Goal: Task Accomplishment & Management: Complete application form

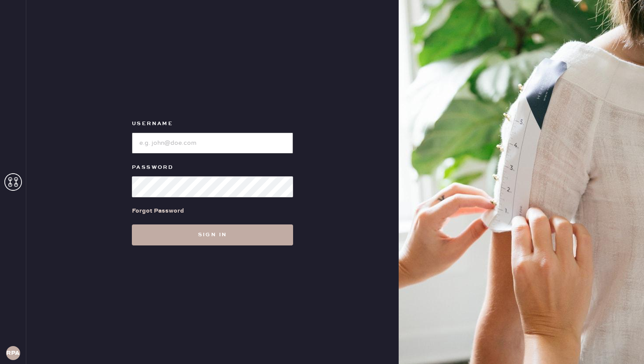
type input "reformationponce"
click at [211, 230] on button "Sign in" at bounding box center [212, 235] width 161 height 21
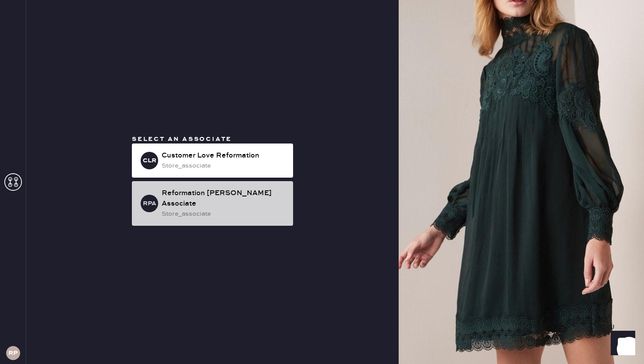
click at [234, 201] on div "Reformation [PERSON_NAME] Associate" at bounding box center [224, 198] width 124 height 21
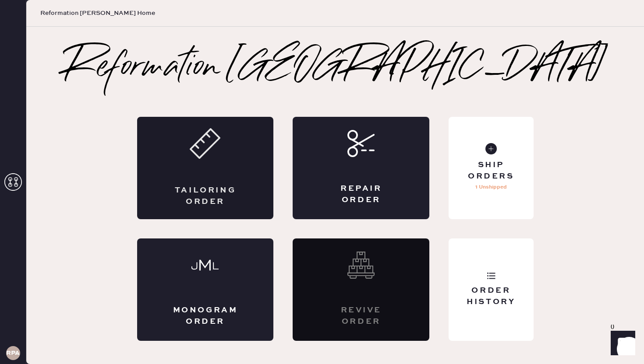
click at [214, 156] on icon at bounding box center [205, 143] width 31 height 31
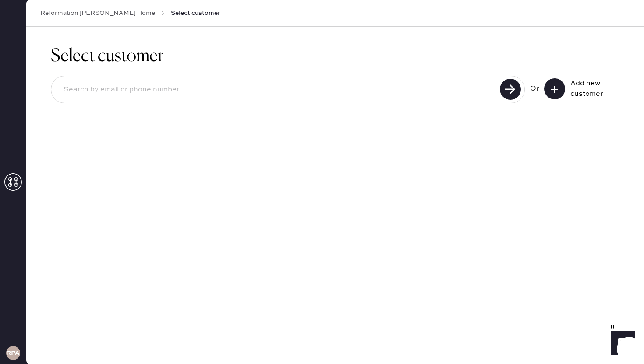
click at [212, 88] on input at bounding box center [277, 90] width 441 height 20
type input "4123167294"
click at [515, 91] on use at bounding box center [510, 89] width 21 height 21
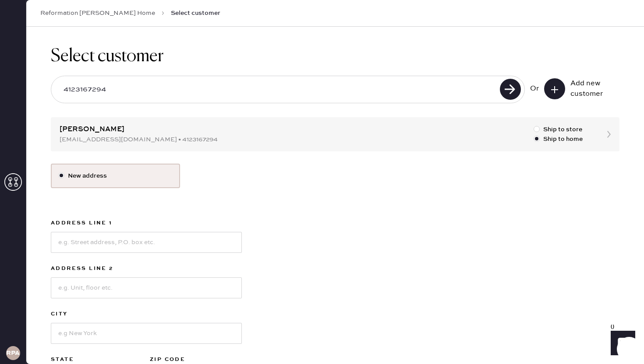
click at [295, 139] on div "Select customer 4123167294 Or Add new customer Alexa Cicccone [EMAIL_ADDRESS][D…" at bounding box center [335, 234] width 618 height 414
click at [106, 243] on input at bounding box center [146, 242] width 191 height 21
type input "[STREET_ADDRESS]"
type input "#227"
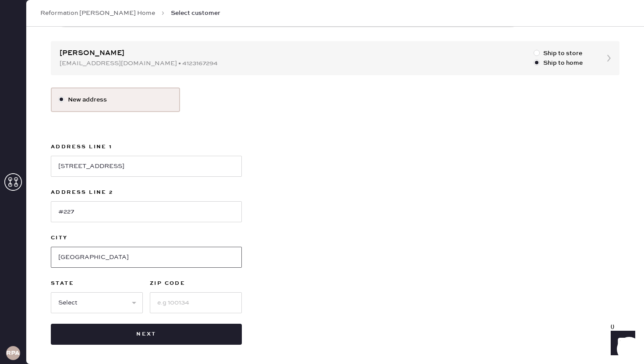
type input "[GEOGRAPHIC_DATA]"
click at [215, 299] on input at bounding box center [196, 303] width 92 height 21
type input "30312"
click at [129, 302] on select "Select AK AL AR AZ CA CO CT [GEOGRAPHIC_DATA] DE FL [GEOGRAPHIC_DATA] HI [GEOGR…" at bounding box center [97, 303] width 92 height 21
select select "GA"
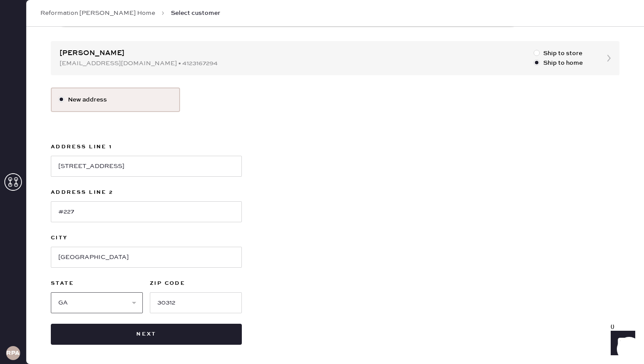
click at [51, 293] on select "Select AK AL AR AZ CA CO CT [GEOGRAPHIC_DATA] DE FL [GEOGRAPHIC_DATA] HI [GEOGR…" at bounding box center [97, 303] width 92 height 21
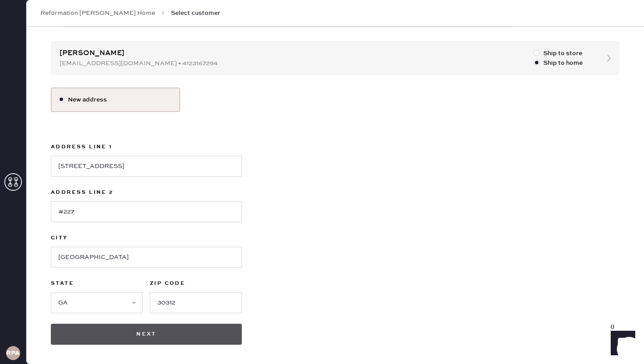
click at [145, 337] on button "Next" at bounding box center [146, 334] width 191 height 21
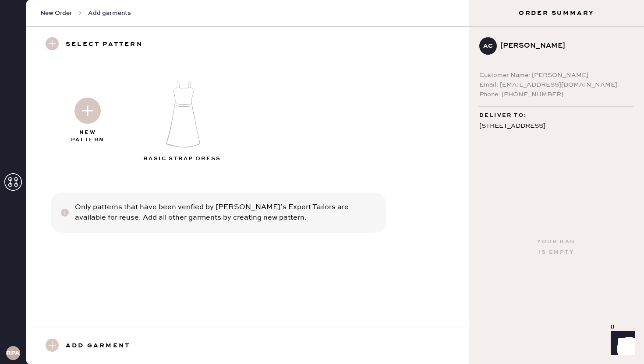
click at [87, 106] on img at bounding box center [87, 111] width 26 height 26
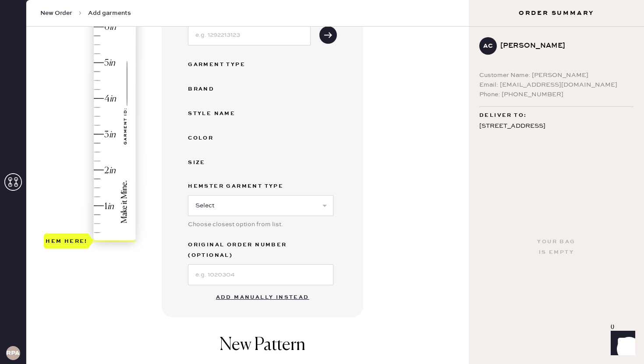
scroll to position [141, 0]
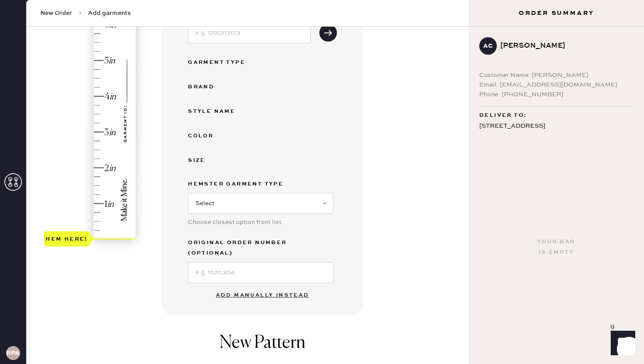
click at [257, 287] on button "Add manually instead" at bounding box center [263, 296] width 104 height 18
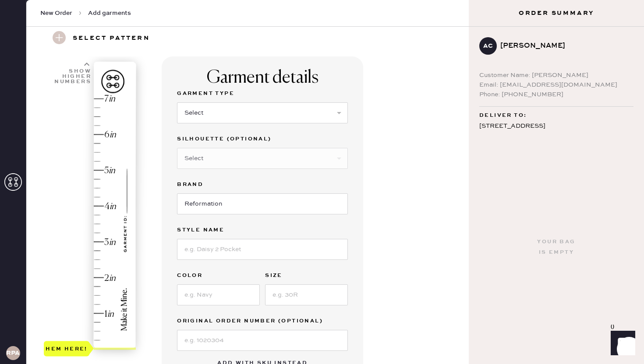
scroll to position [0, 0]
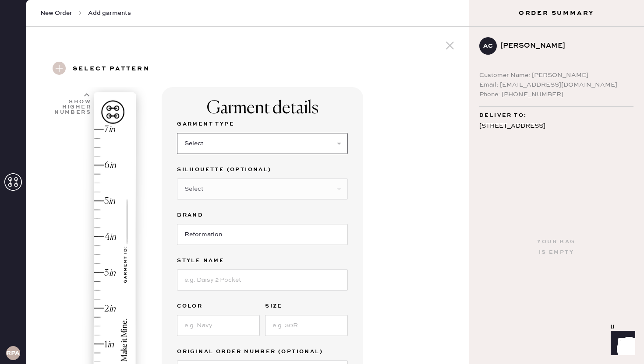
click at [243, 147] on select "Select Basic Skirt Jeans Leggings Pants Shorts Basic Sleeved Dress Basic Sleeve…" at bounding box center [262, 143] width 171 height 21
select select "6"
click at [177, 133] on select "Select Basic Skirt Jeans Leggings Pants Shorts Basic Sleeved Dress Basic Sleeve…" at bounding box center [262, 143] width 171 height 21
click at [233, 188] on select "Select Maxi Dress Midi Dress Mini Dress Other" at bounding box center [262, 189] width 171 height 21
select select "39"
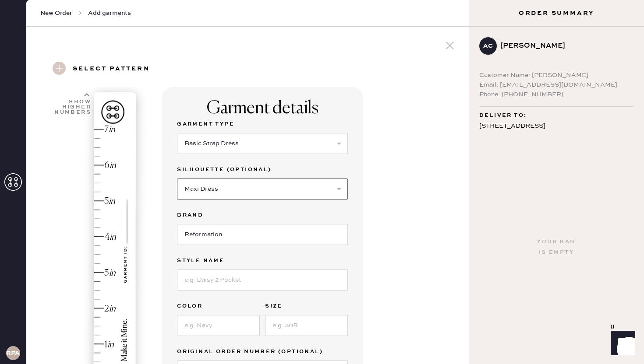
click at [177, 179] on select "Select Maxi Dress Midi Dress Mini Dress Other" at bounding box center [262, 189] width 171 height 21
click at [222, 276] on input at bounding box center [262, 280] width 171 height 21
type input "[PERSON_NAME] dress"
click at [209, 325] on input at bounding box center [218, 325] width 83 height 21
type input "hibiscus tea"
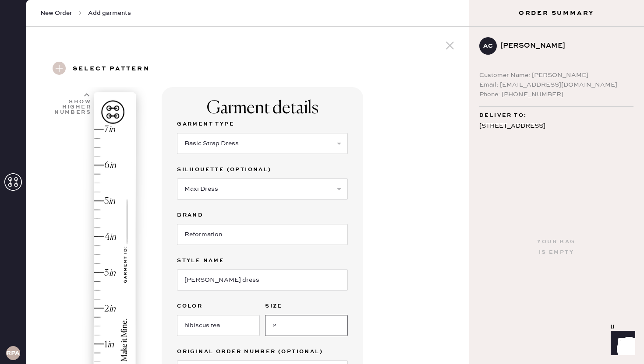
type input "2"
click at [399, 297] on div "Garment details Garment Type Select Basic Skirt Jeans Leggings Pants Shorts Bas…" at bounding box center [312, 348] width 300 height 522
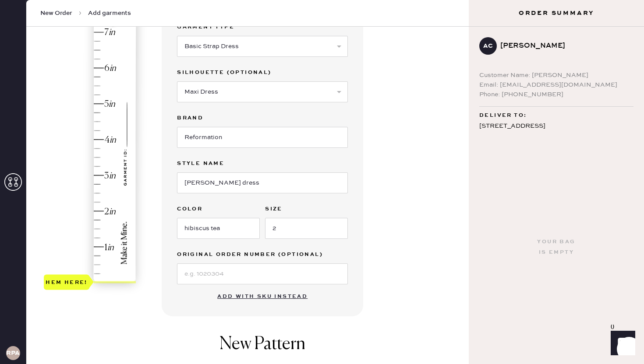
scroll to position [90, 0]
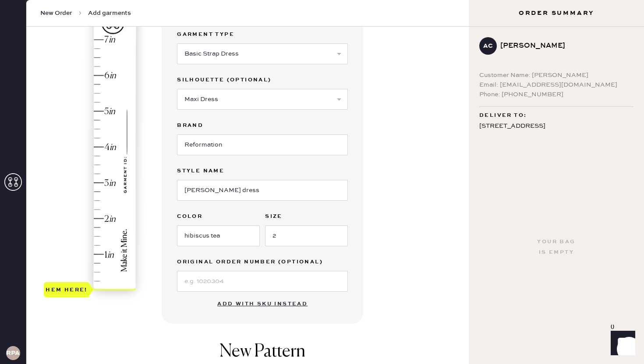
type input "5"
click at [101, 111] on div "Hem here!" at bounding box center [90, 165] width 93 height 258
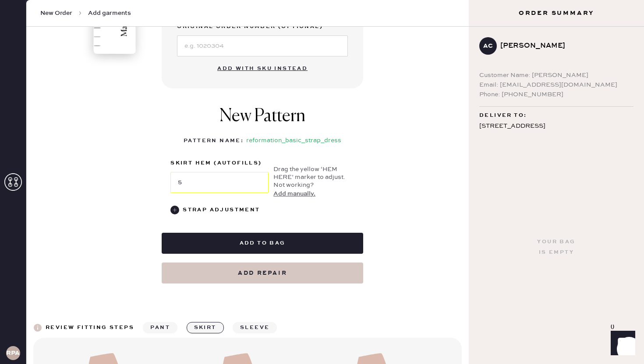
scroll to position [326, 0]
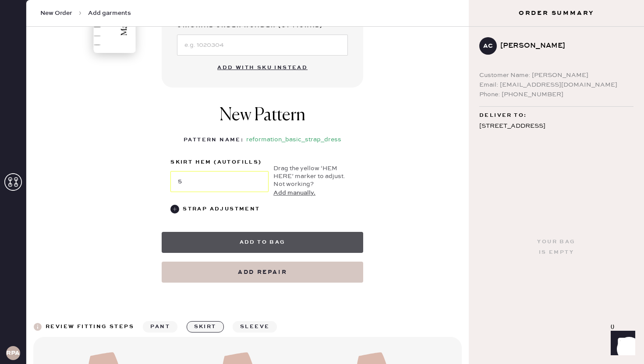
click at [265, 241] on button "Add to bag" at bounding box center [263, 242] width 202 height 21
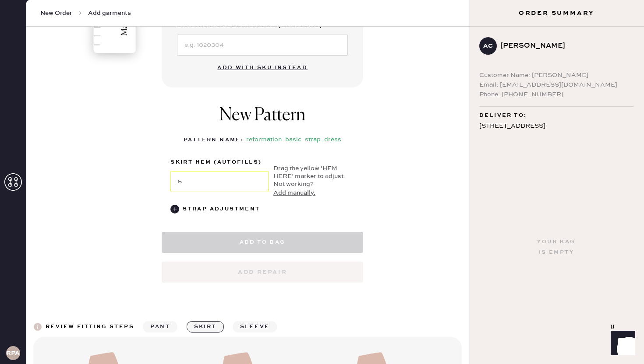
select select "6"
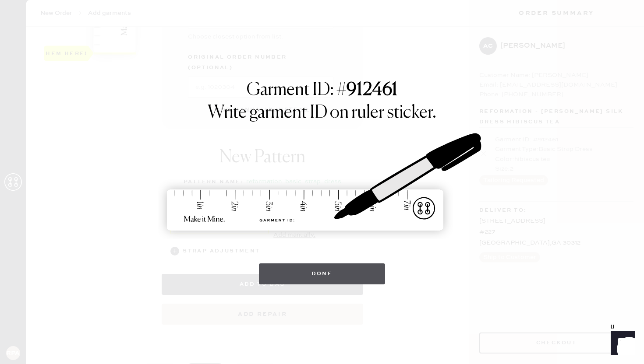
click at [341, 281] on button "Done" at bounding box center [322, 274] width 127 height 21
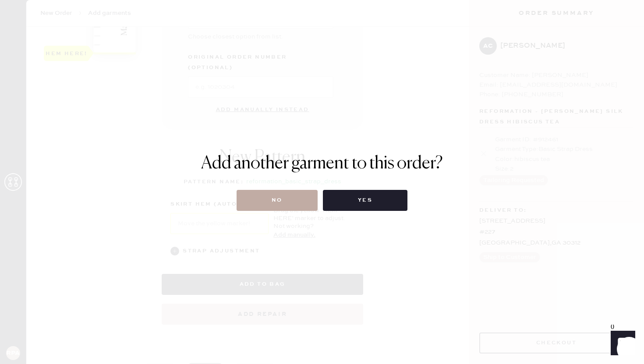
click at [276, 198] on button "No" at bounding box center [277, 200] width 81 height 21
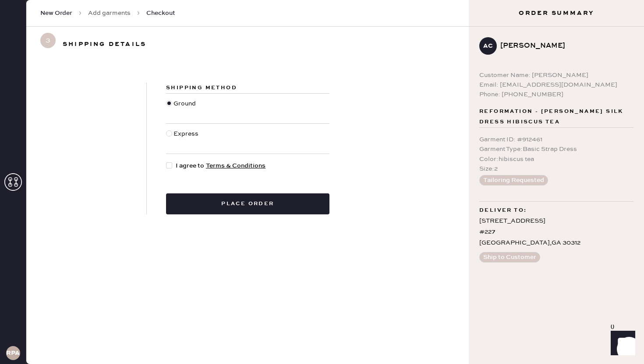
click at [170, 131] on div at bounding box center [169, 134] width 6 height 6
click at [166, 130] on input "Express" at bounding box center [166, 129] width 0 height 0
radio input "true"
click at [172, 165] on div at bounding box center [171, 166] width 10 height 10
click at [166, 162] on input "I agree to Terms & Conditions" at bounding box center [166, 161] width 0 height 0
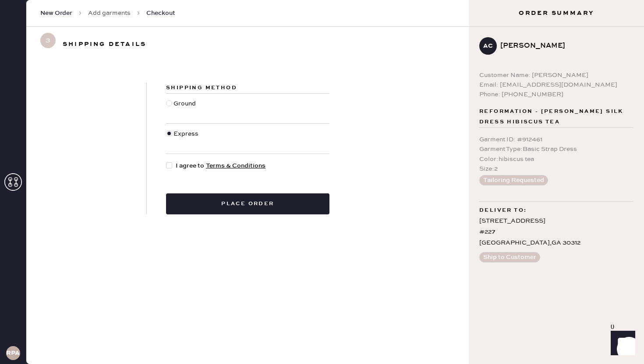
checkbox input "true"
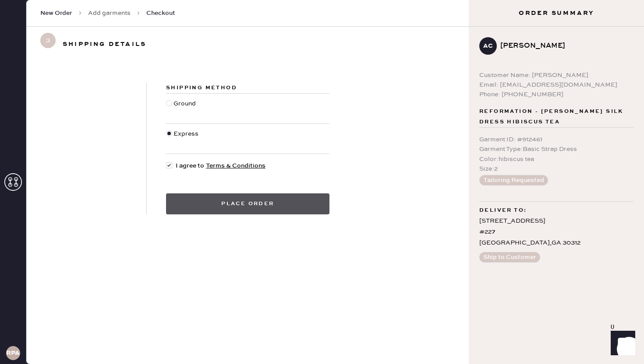
click at [236, 208] on button "Place order" at bounding box center [247, 204] width 163 height 21
